Goal: Transaction & Acquisition: Obtain resource

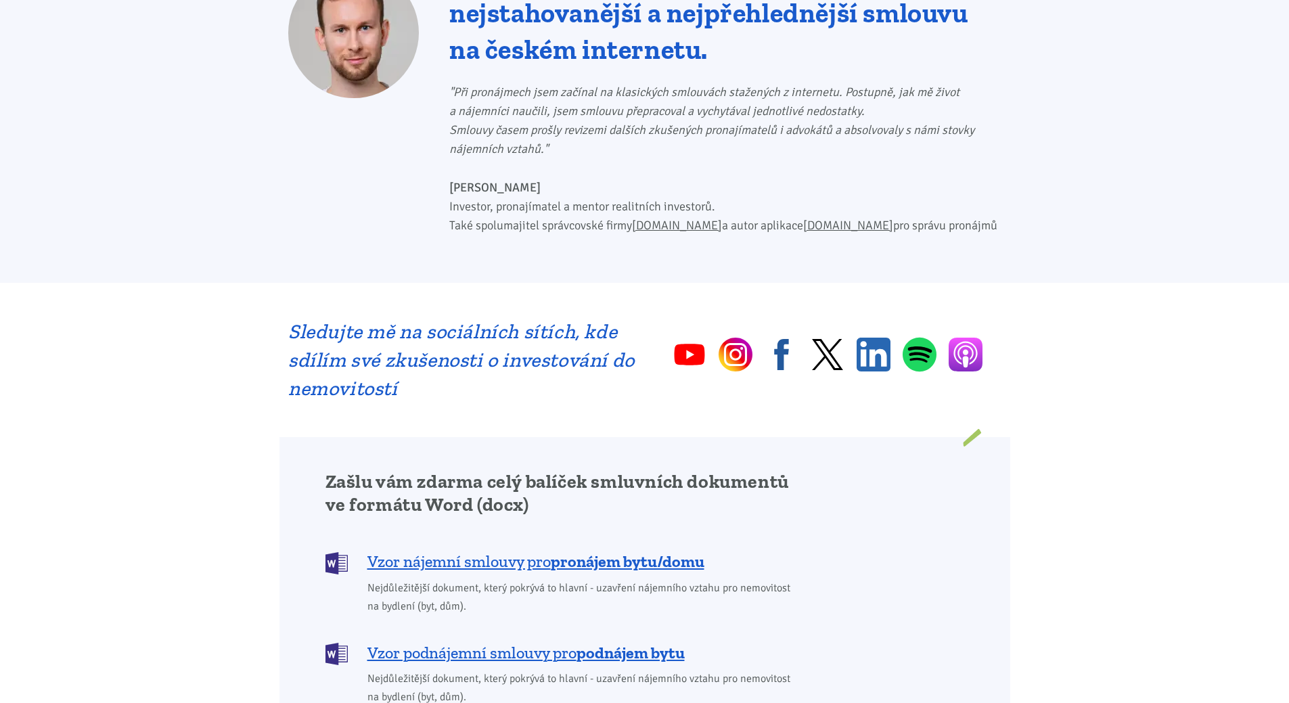
scroll to position [812, 0]
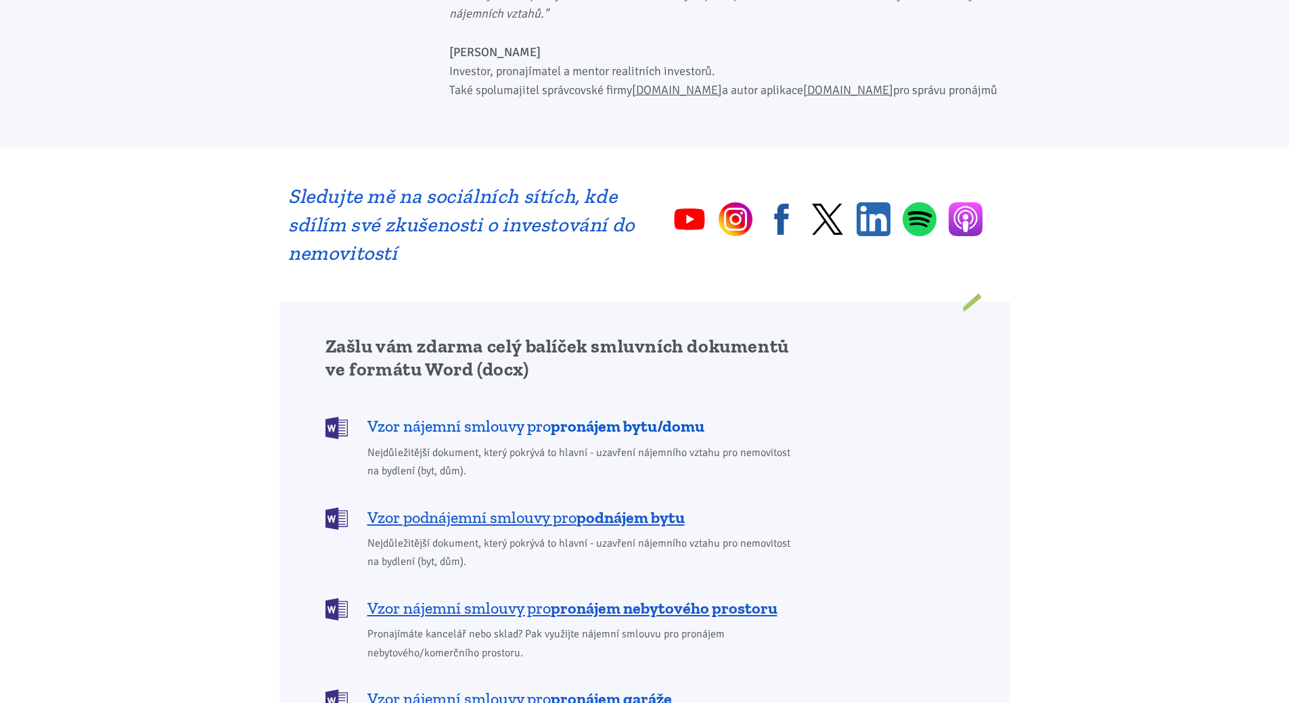
click at [582, 416] on b "pronájem bytu/domu" at bounding box center [628, 426] width 154 height 20
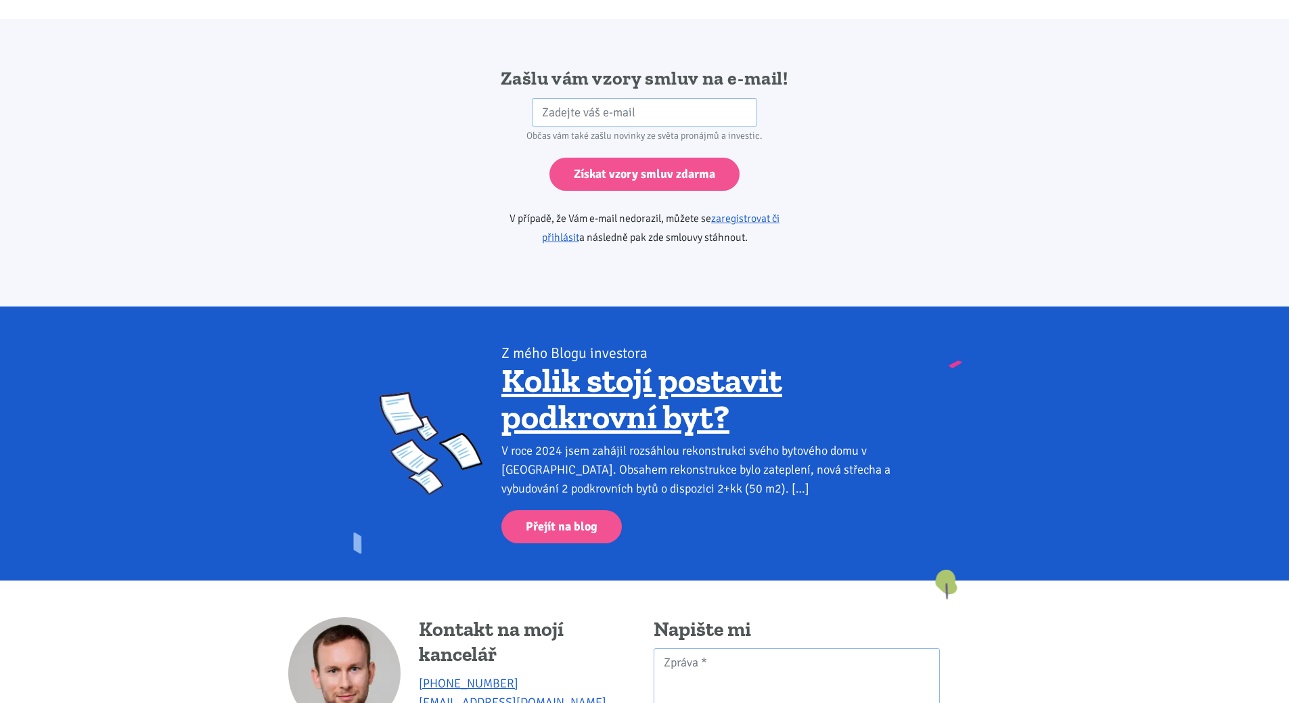
click at [582, 408] on link "Kolik stojí postavit podkrovní byt?" at bounding box center [641, 398] width 281 height 77
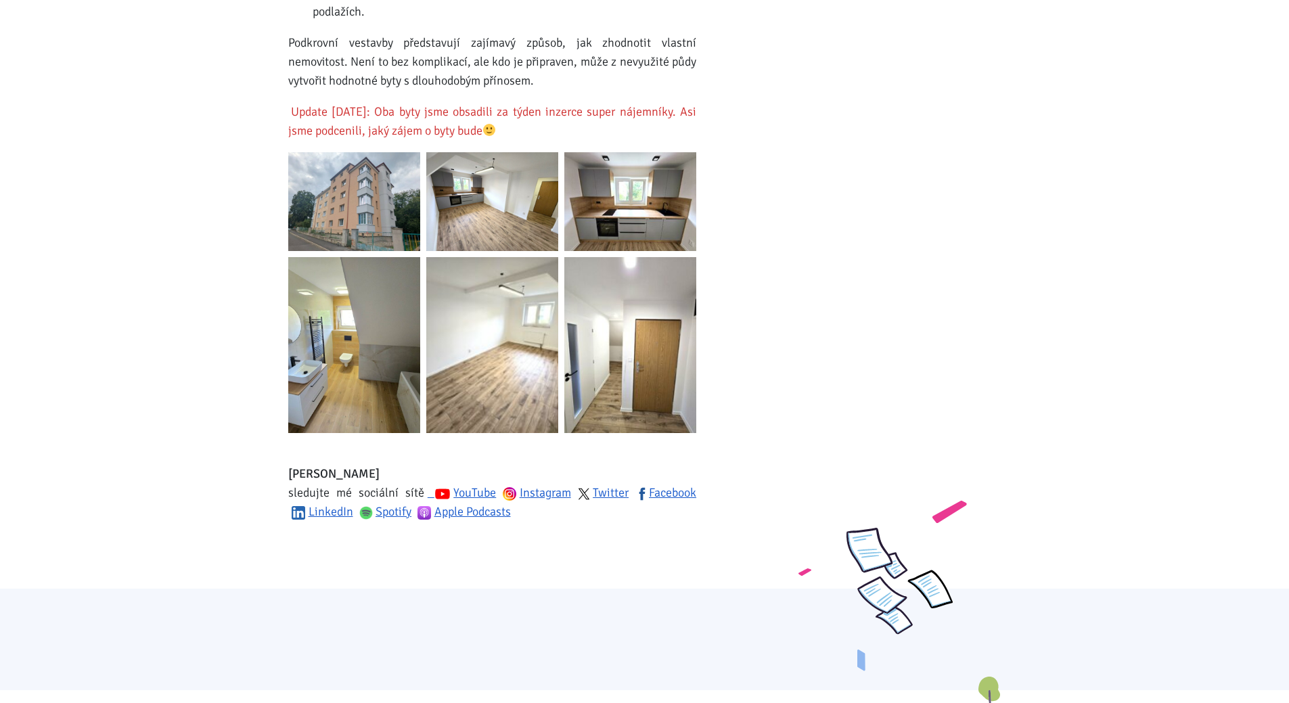
scroll to position [1681, 0]
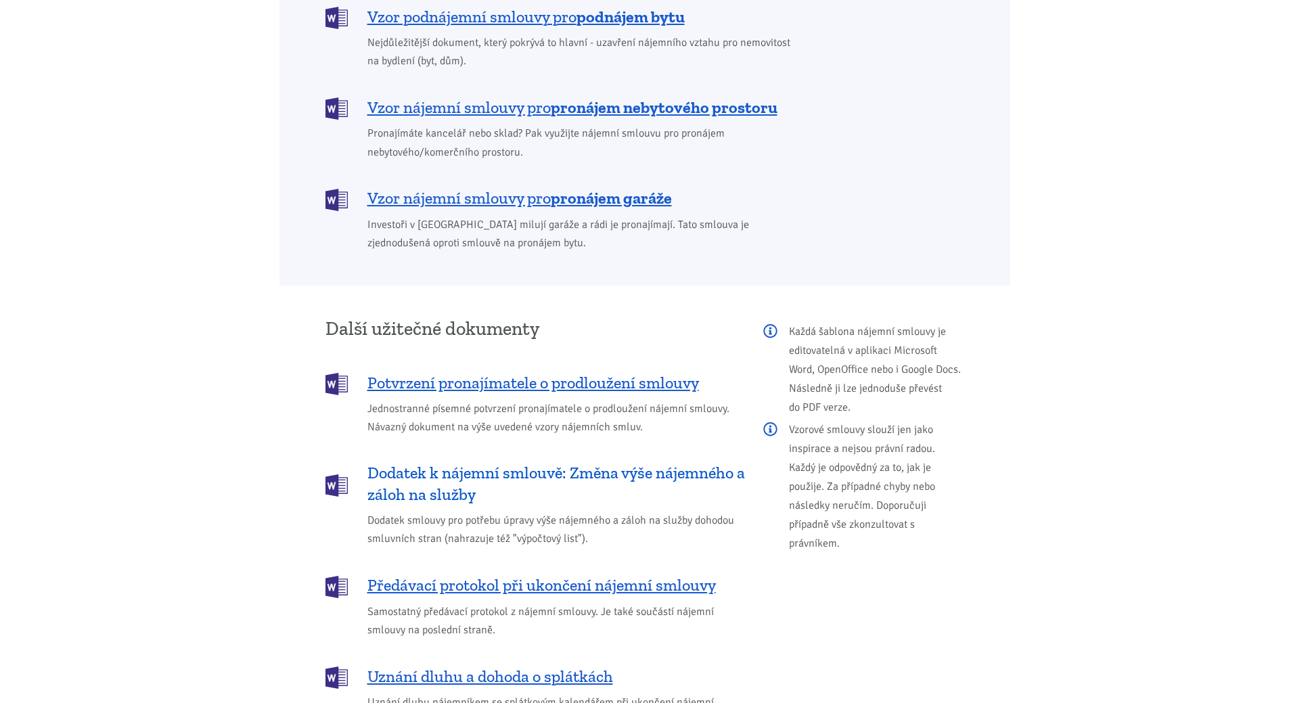
scroll to position [1109, 0]
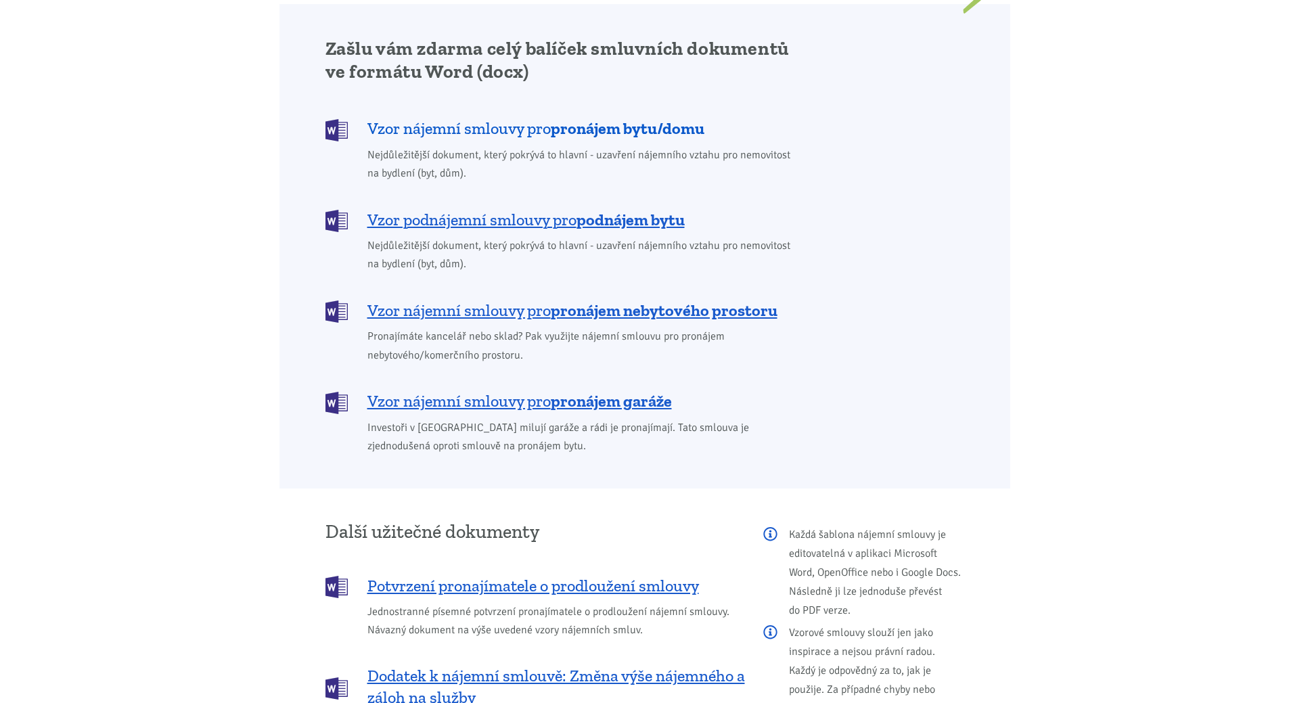
click at [511, 118] on span "Vzor nájemní smlouvy pro pronájem bytu/domu" at bounding box center [535, 129] width 337 height 22
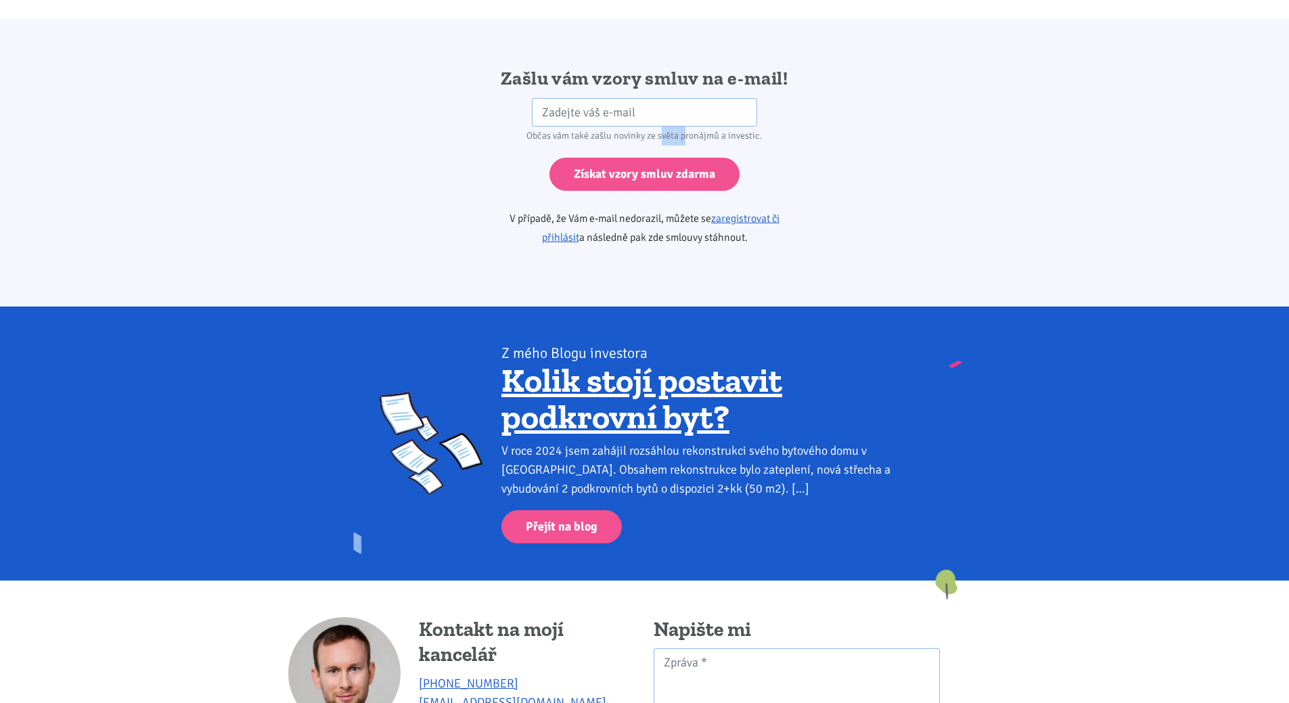
click at [511, 127] on div "Občas vám také zašlu novinky ze světa pronájmů a investic." at bounding box center [644, 136] width 347 height 19
click at [457, 110] on div "Zašlu vám vzory smluv na e-mail! HP Občas vám také zašlu novinky ze světa proná…" at bounding box center [644, 162] width 731 height 193
